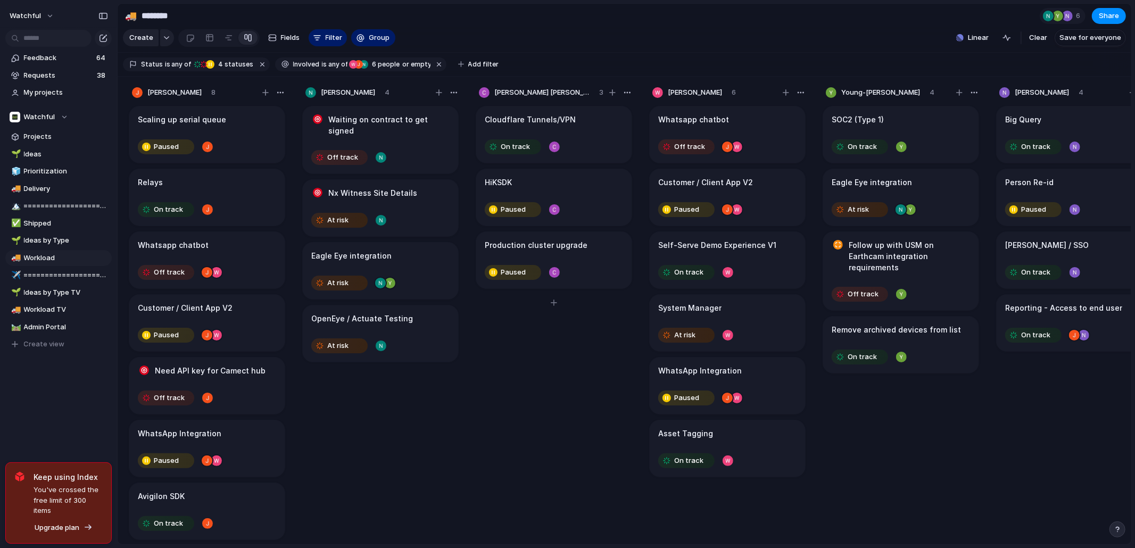
drag, startPoint x: 533, startPoint y: 322, endPoint x: 590, endPoint y: 325, distance: 56.5
click at [534, 322] on div "Cloudflare Tunnels/VPN On track HiKSDK Paused Production cluster upgrade Paused" at bounding box center [554, 329] width 160 height 450
click at [183, 279] on div "Off track" at bounding box center [166, 272] width 54 height 13
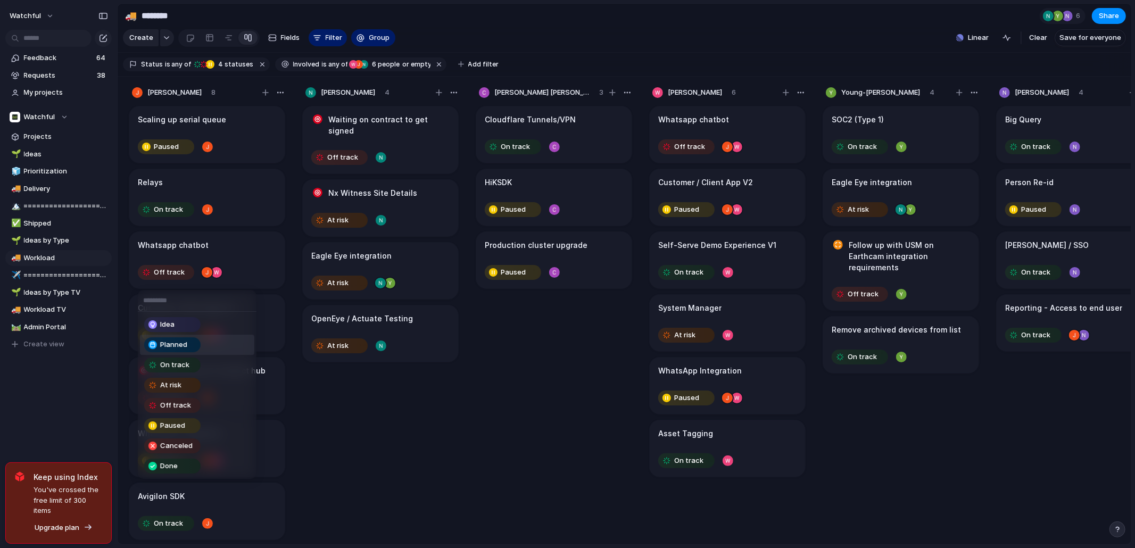
click at [177, 343] on span "Planned" at bounding box center [173, 344] width 27 height 11
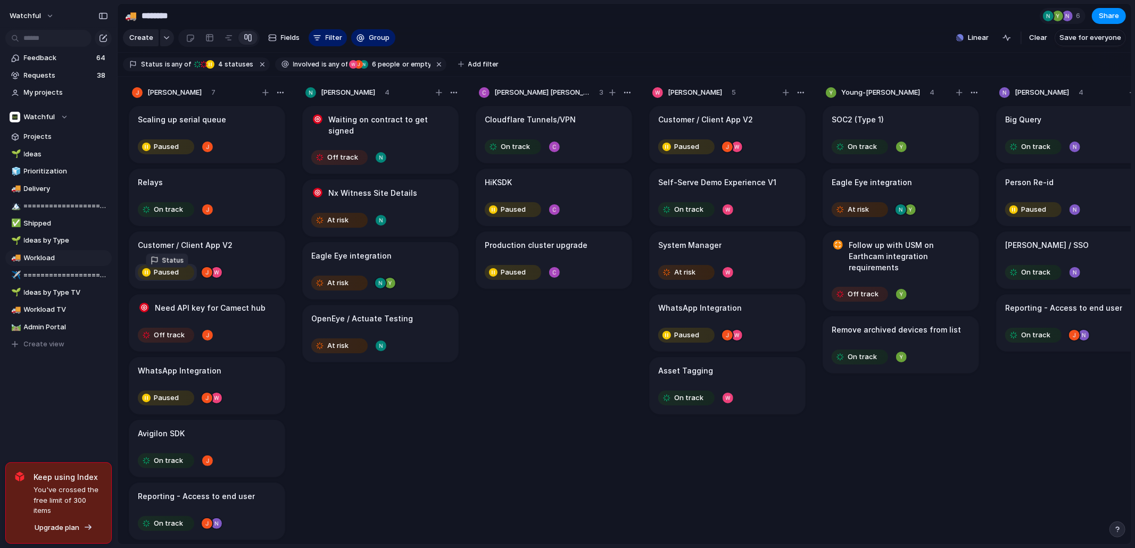
click at [177, 278] on span "Paused" at bounding box center [166, 272] width 25 height 11
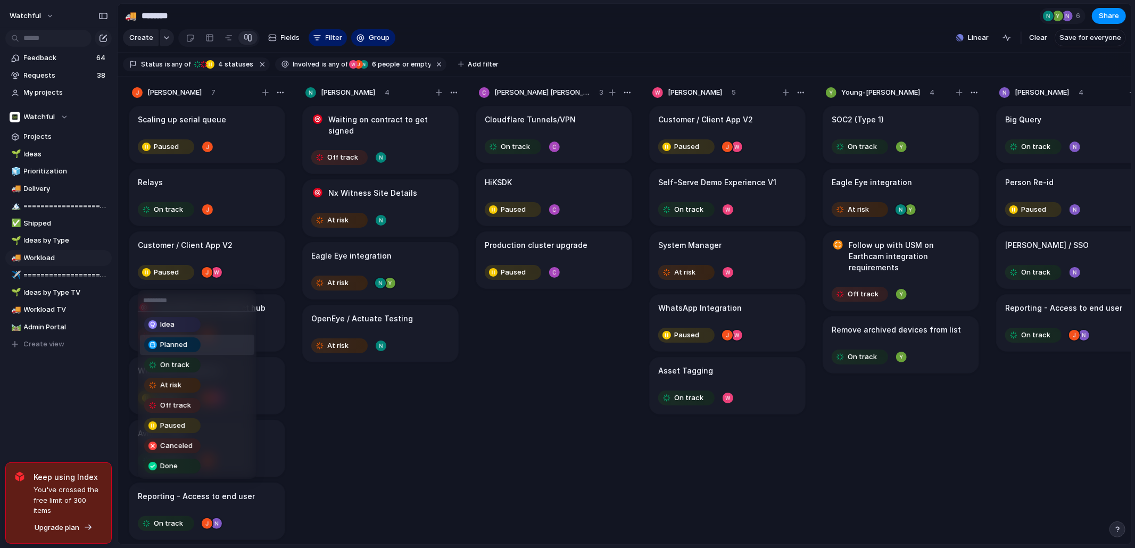
click at [183, 343] on span "Planned" at bounding box center [173, 344] width 27 height 11
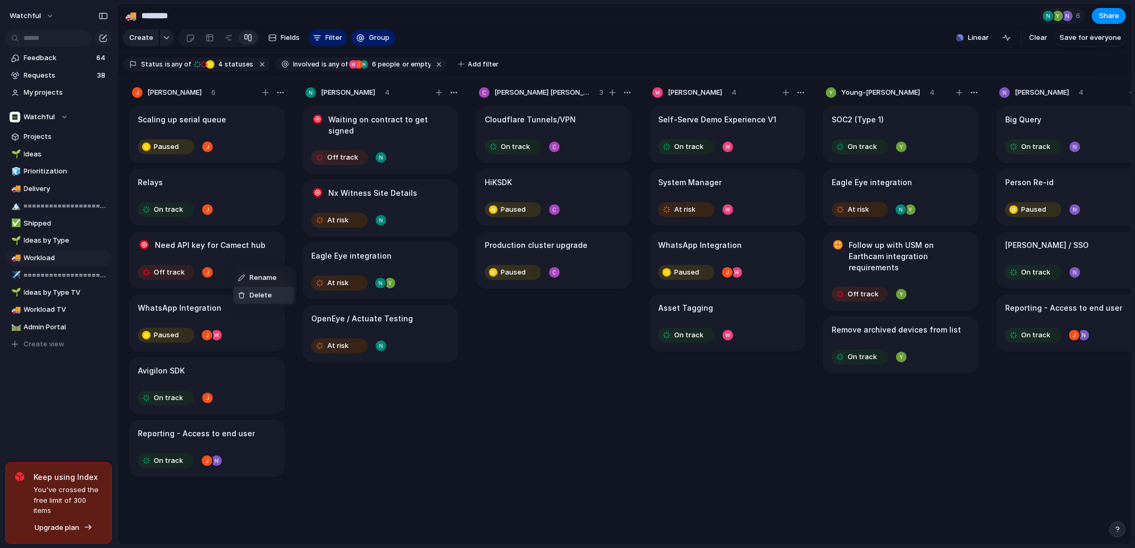
click at [248, 295] on div "Delete" at bounding box center [255, 295] width 34 height 11
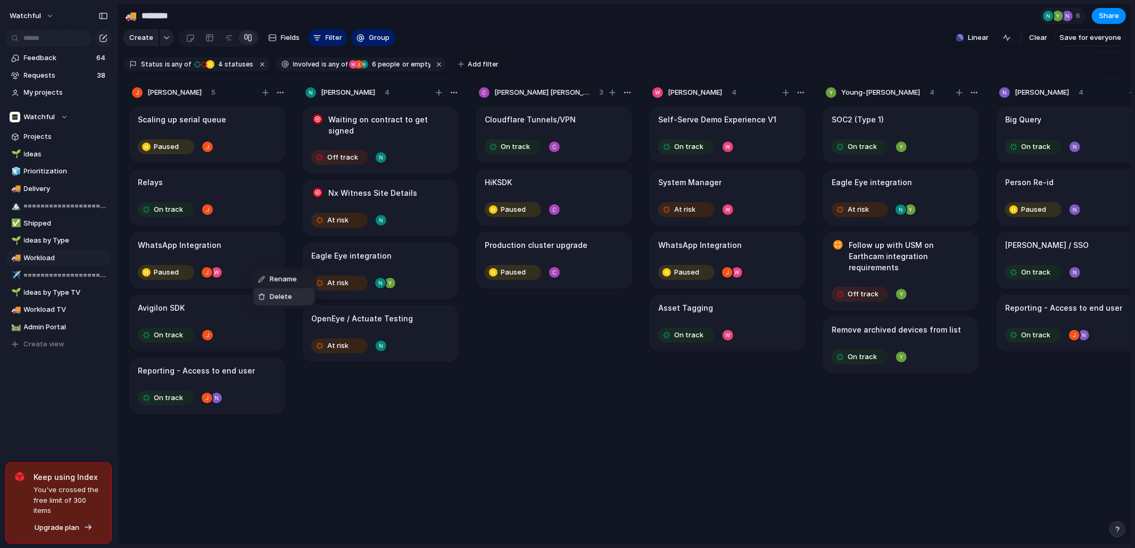
click at [270, 293] on span "Delete" at bounding box center [281, 297] width 22 height 11
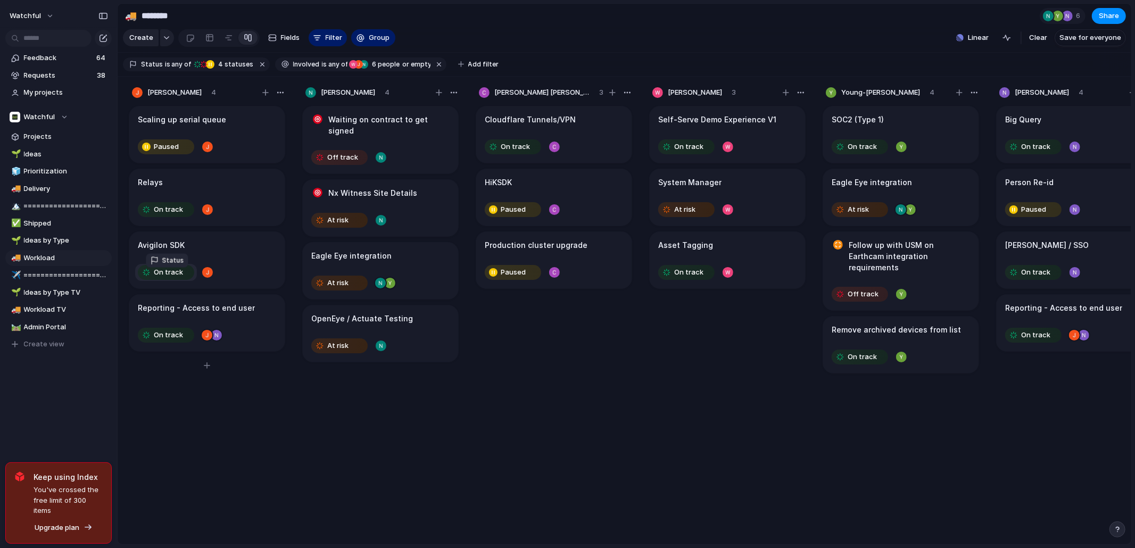
click at [162, 275] on span "On track" at bounding box center [168, 272] width 29 height 11
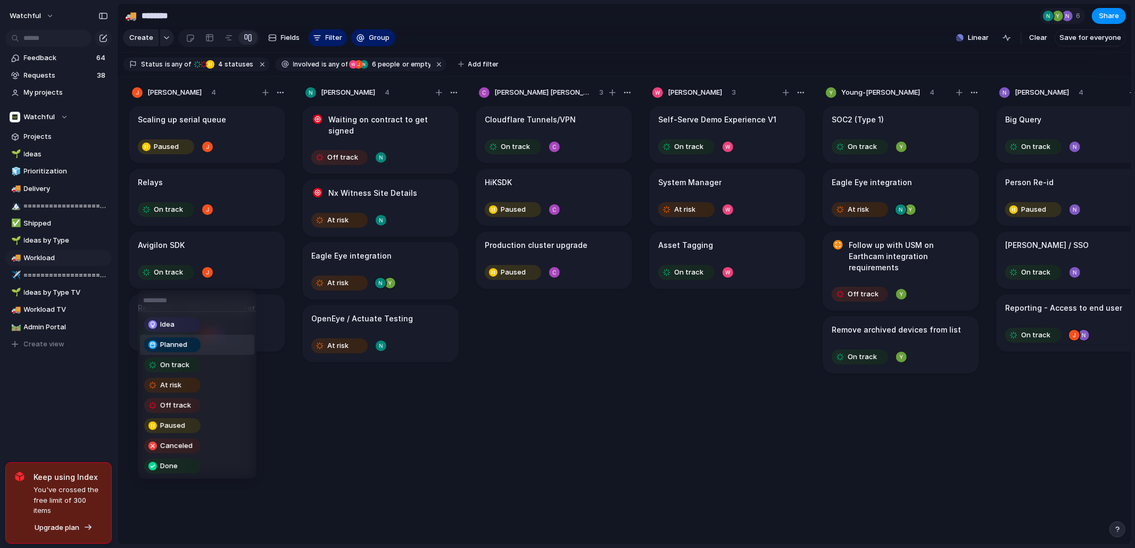
click at [178, 341] on span "Planned" at bounding box center [173, 344] width 27 height 11
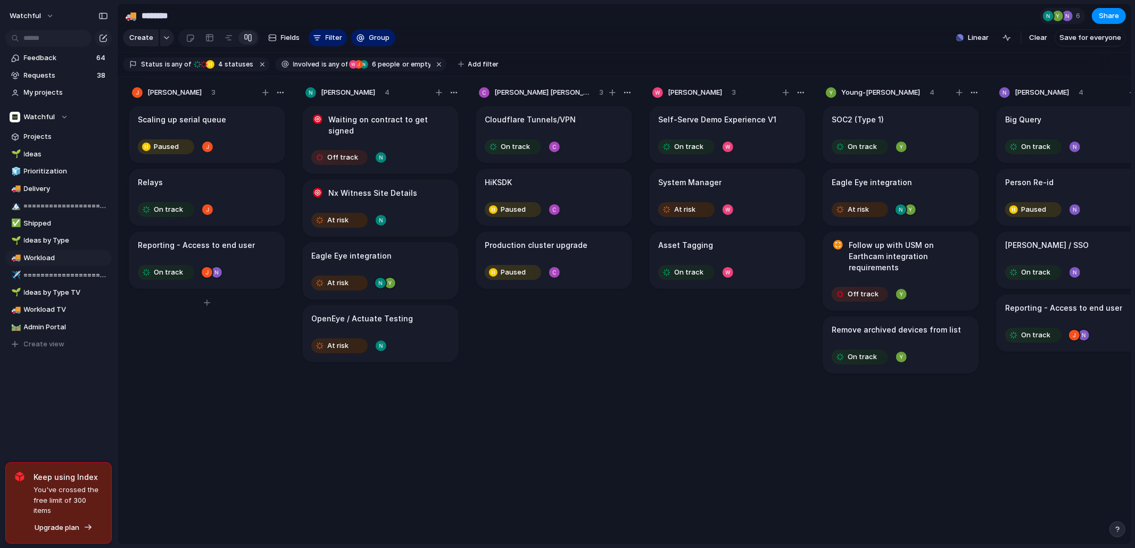
click at [233, 269] on article "Reporting - Access to end user On track" at bounding box center [207, 259] width 156 height 57
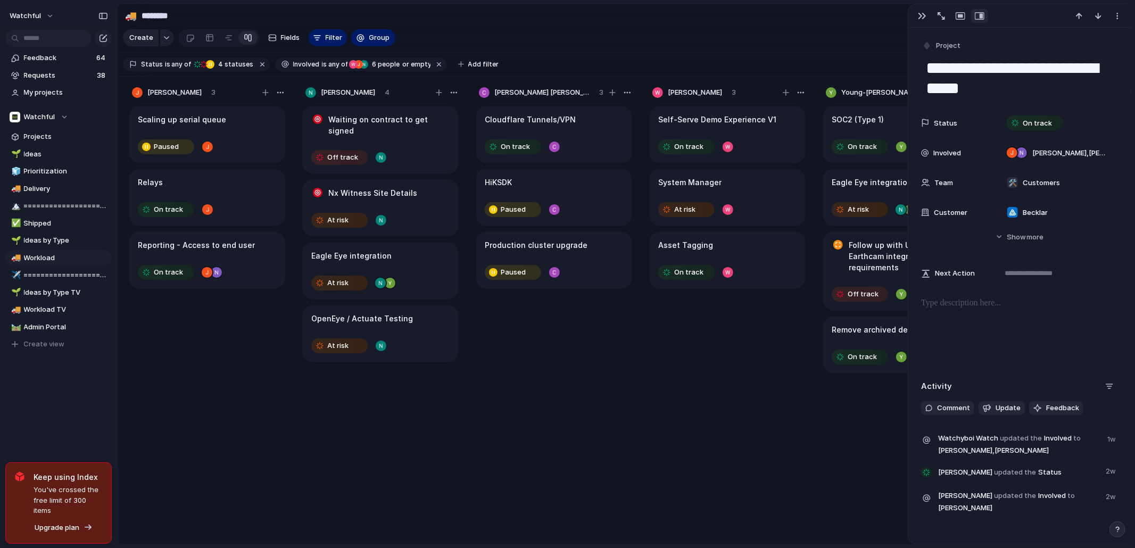
click at [1003, 334] on div at bounding box center [1019, 331] width 197 height 68
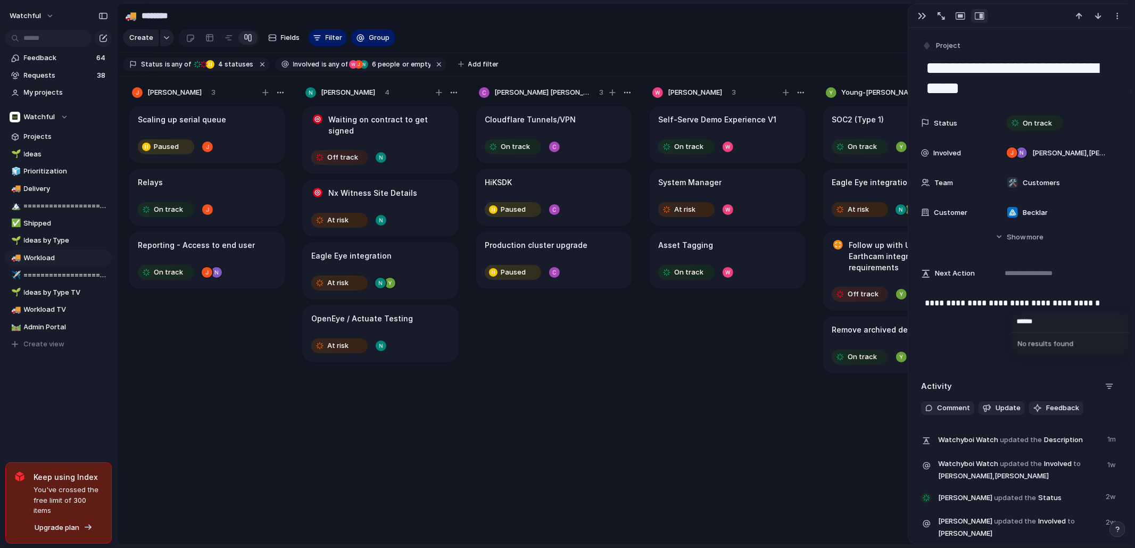
type input "******"
click at [392, 139] on div "****** No results found" at bounding box center [567, 274] width 1135 height 548
click at [359, 164] on div "Off track" at bounding box center [339, 157] width 54 height 13
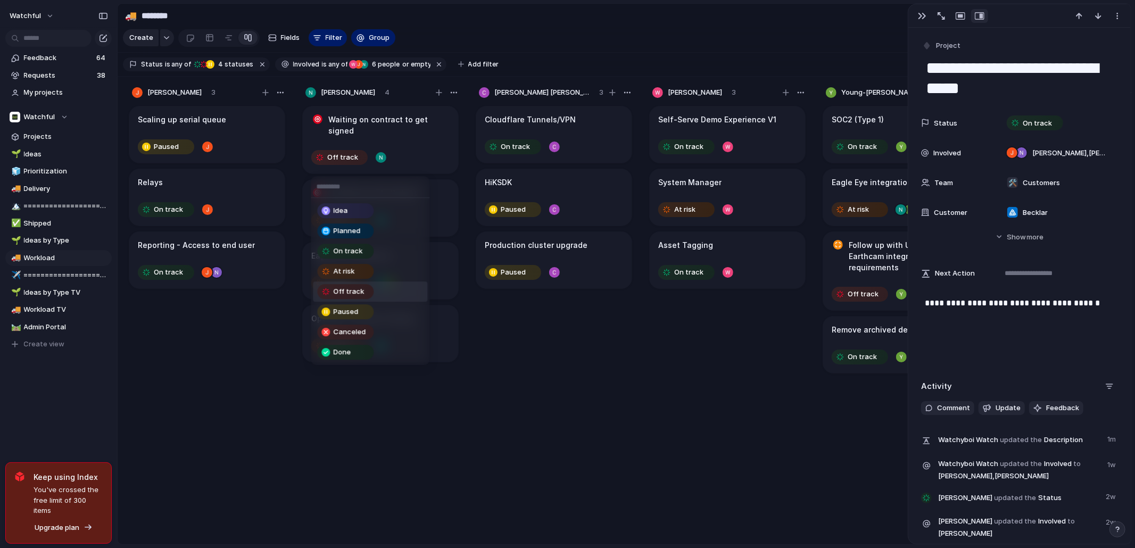
click at [421, 145] on div "Idea Planned On track At risk Off track Paused Canceled Done" at bounding box center [567, 274] width 1135 height 548
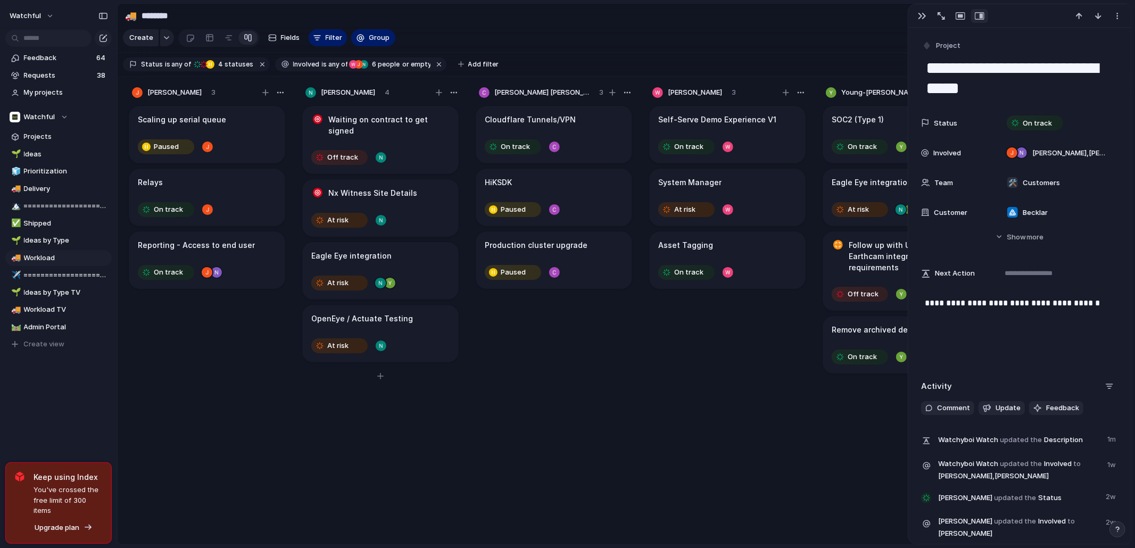
click at [426, 145] on article "Waiting on contract to get signed Off track" at bounding box center [380, 140] width 156 height 68
type textarea "**********"
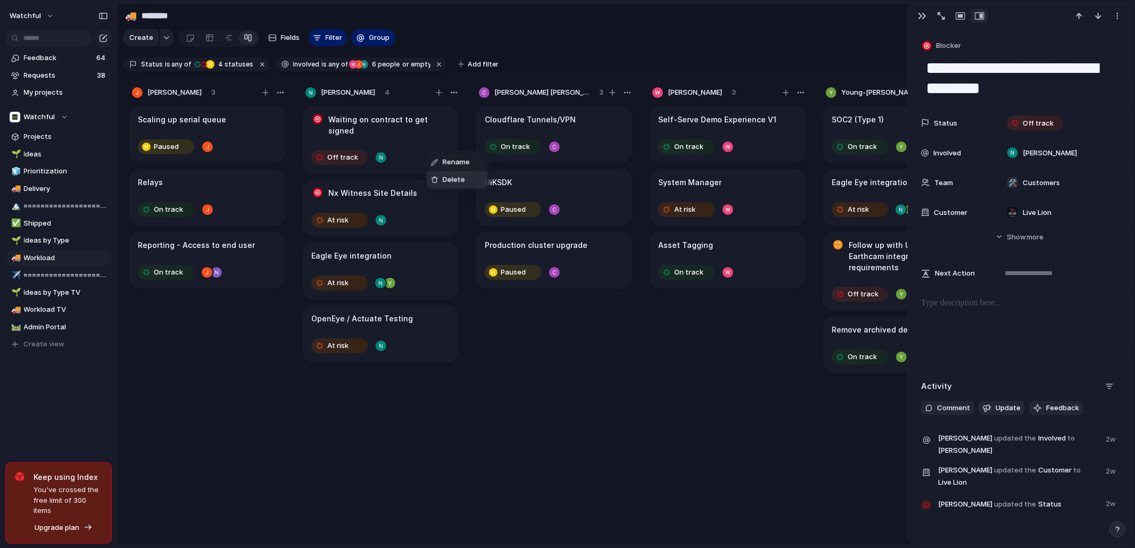
click at [457, 176] on span "Delete" at bounding box center [454, 180] width 22 height 11
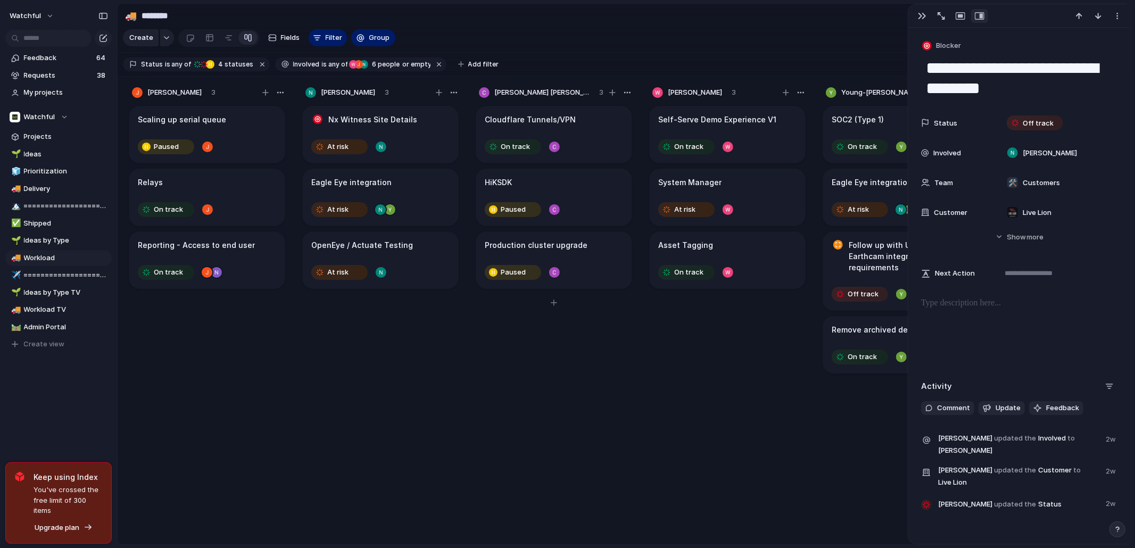
click at [487, 423] on div "Cloudflare Tunnels/VPN On track HiKSDK Paused Production cluster upgrade Paused" at bounding box center [554, 329] width 160 height 450
click at [926, 18] on button "button" at bounding box center [922, 16] width 17 height 14
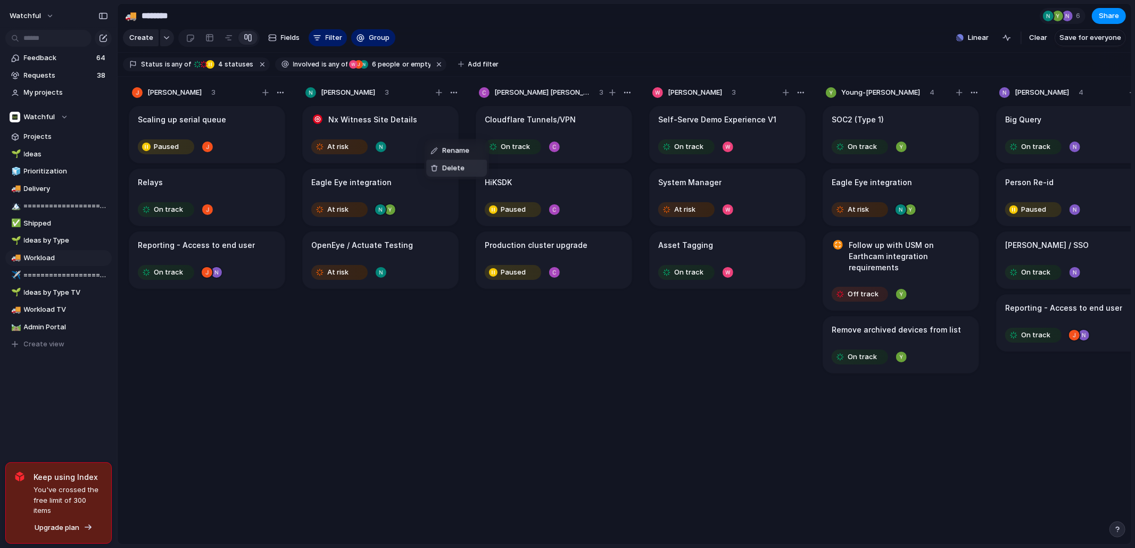
click at [444, 165] on span "Delete" at bounding box center [453, 168] width 22 height 11
click at [429, 147] on div "Rename Delete" at bounding box center [567, 274] width 1135 height 548
click at [423, 140] on article "Eagle Eye integration At risk" at bounding box center [380, 134] width 156 height 57
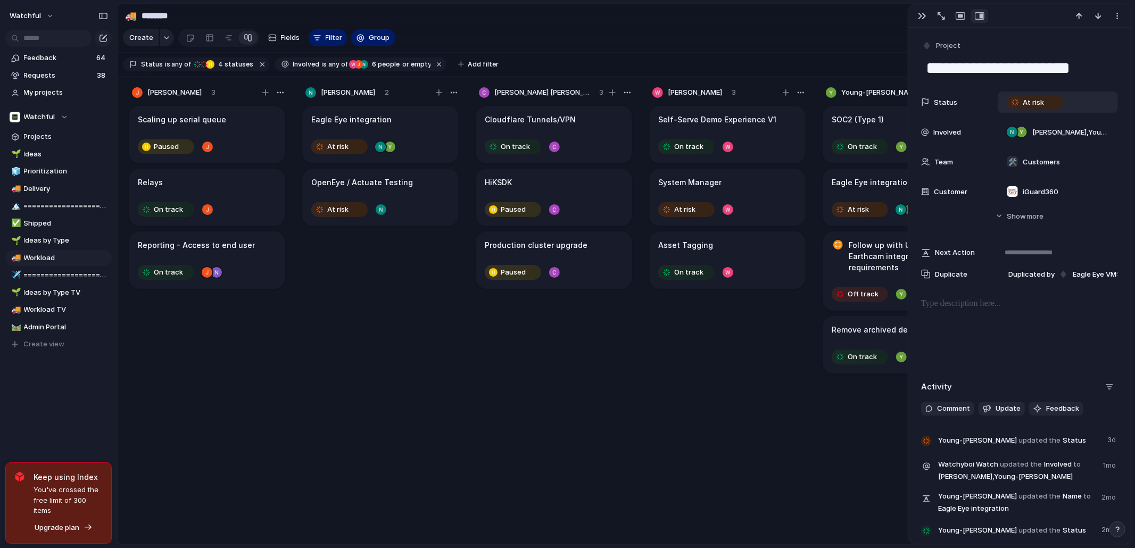
click at [1077, 97] on div "At risk" at bounding box center [1057, 102] width 111 height 12
type input "**********"
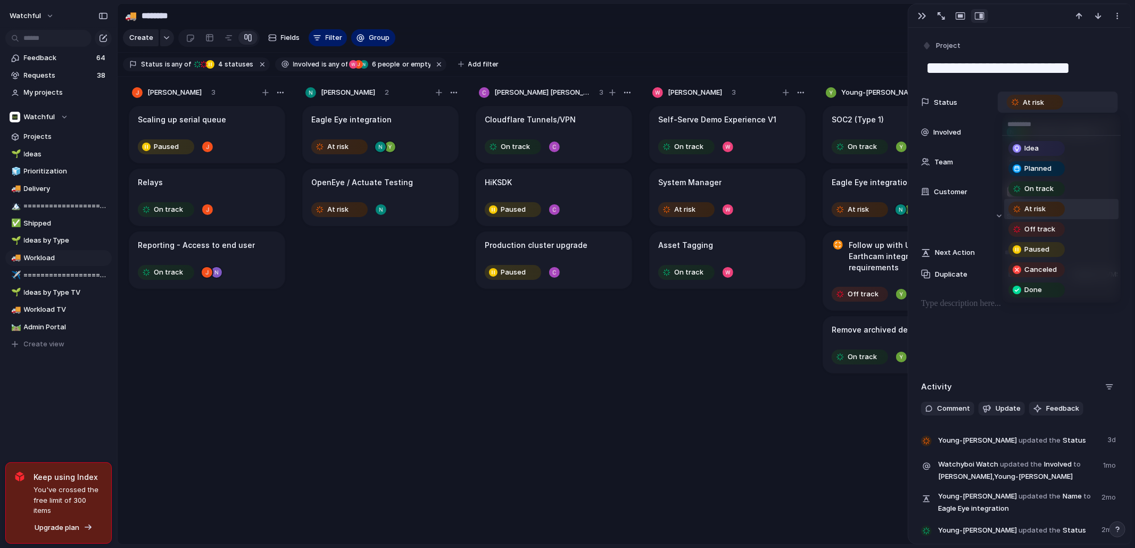
click at [533, 329] on div "Idea Planned On track At risk Off track Paused Canceled Done" at bounding box center [567, 274] width 1135 height 548
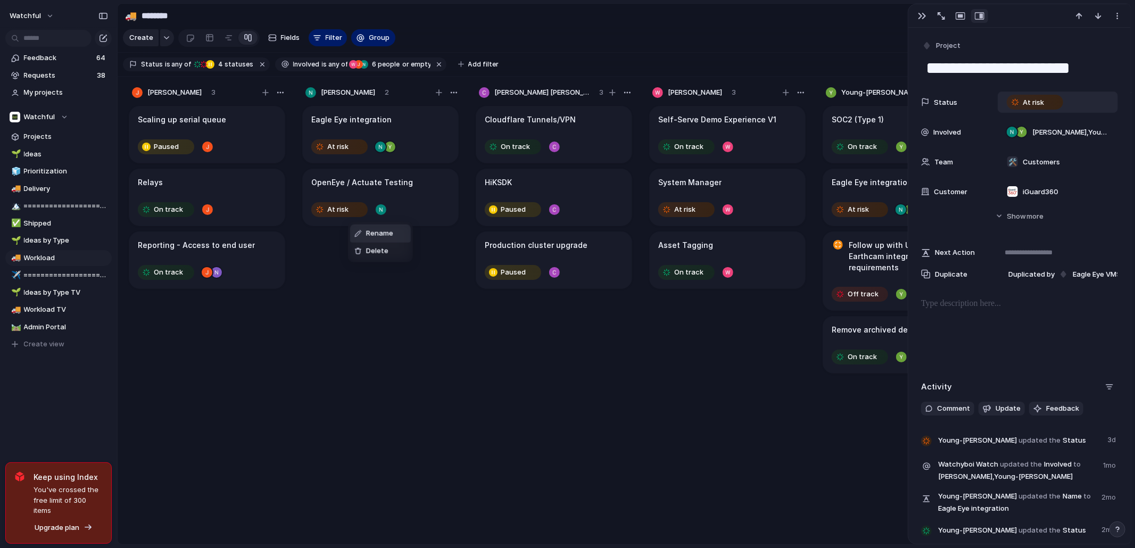
click at [369, 201] on div "Rename Delete" at bounding box center [567, 274] width 1135 height 548
click at [1035, 102] on span "At risk" at bounding box center [1033, 102] width 21 height 11
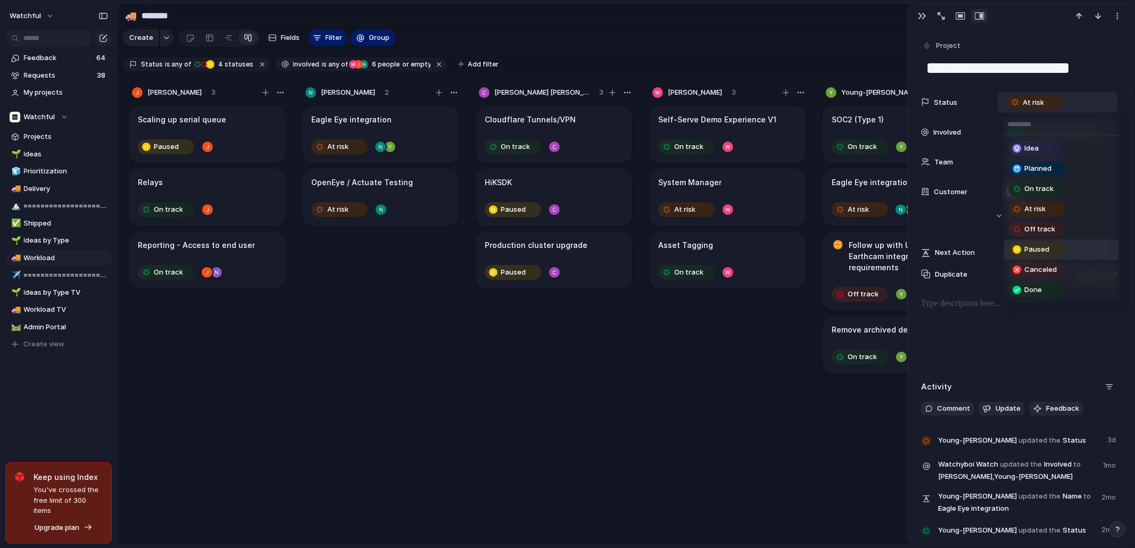
click at [481, 316] on div "Idea Planned On track At risk Off track Paused Canceled Done" at bounding box center [567, 274] width 1135 height 548
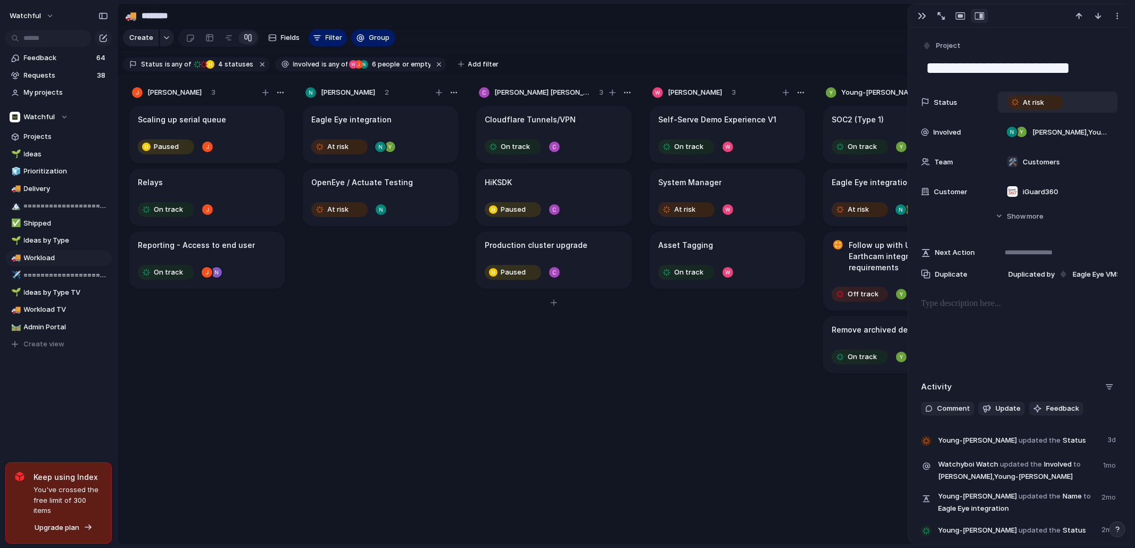
click at [608, 155] on div "On track" at bounding box center [554, 146] width 138 height 17
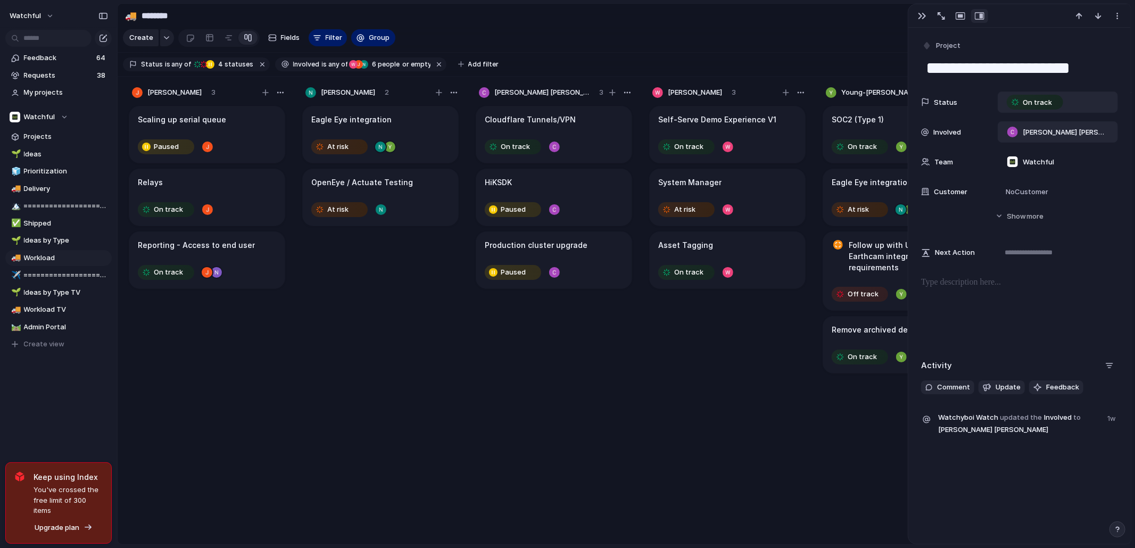
click at [1107, 132] on div "[PERSON_NAME] [PERSON_NAME]" at bounding box center [1058, 131] width 120 height 21
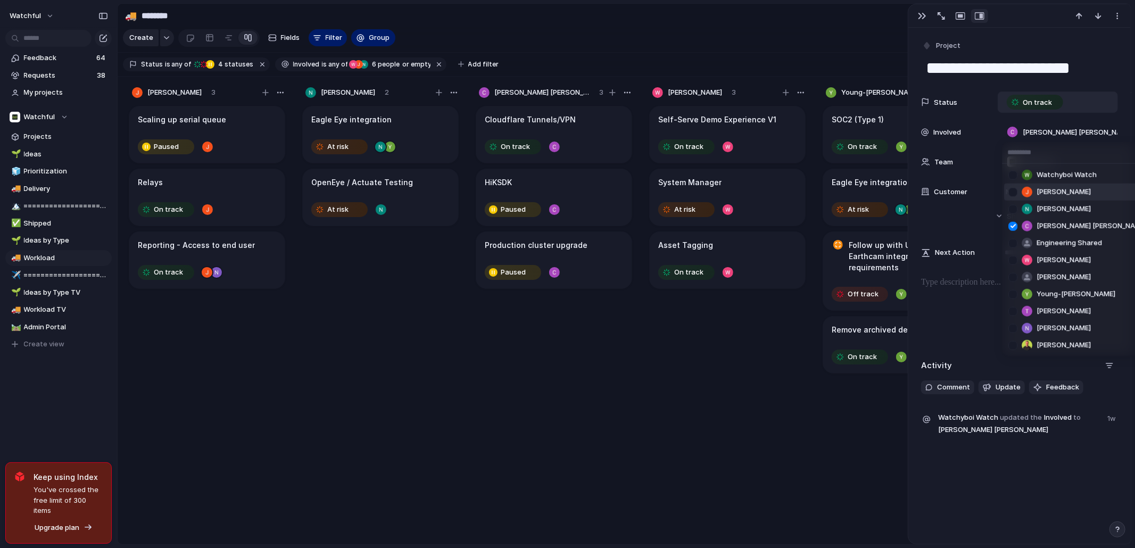
click at [1070, 191] on span "[PERSON_NAME]" at bounding box center [1063, 192] width 54 height 11
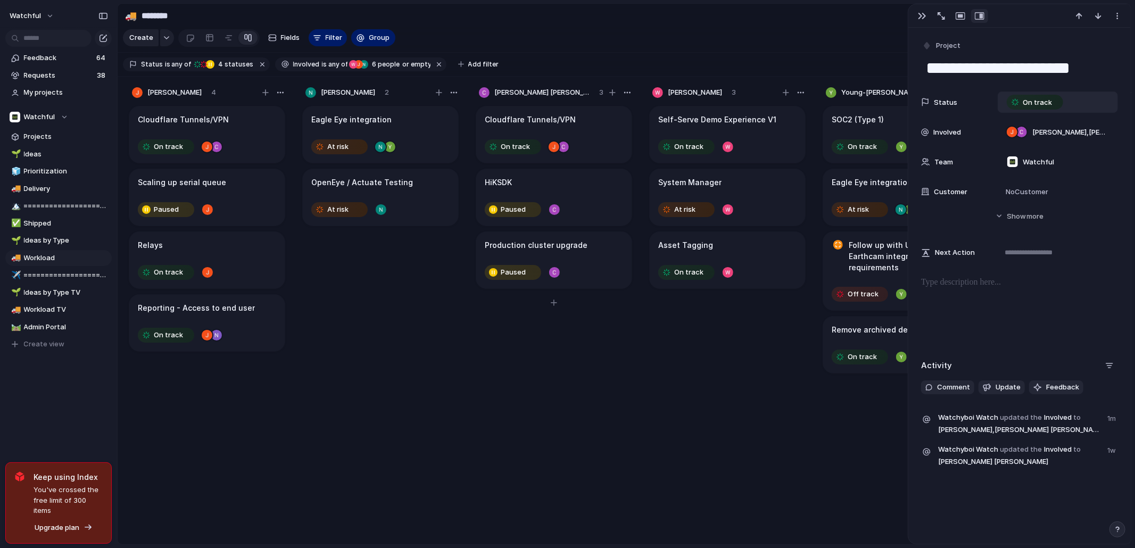
click at [523, 391] on div "Cloudflare Tunnels/VPN On track HiKSDK Paused Production cluster upgrade Paused" at bounding box center [554, 329] width 160 height 450
click at [774, 480] on div "Self-Serve Demo Experience V1 On track System Manager At risk Asset Tagging On …" at bounding box center [728, 329] width 160 height 450
click at [921, 20] on div "button" at bounding box center [922, 16] width 9 height 9
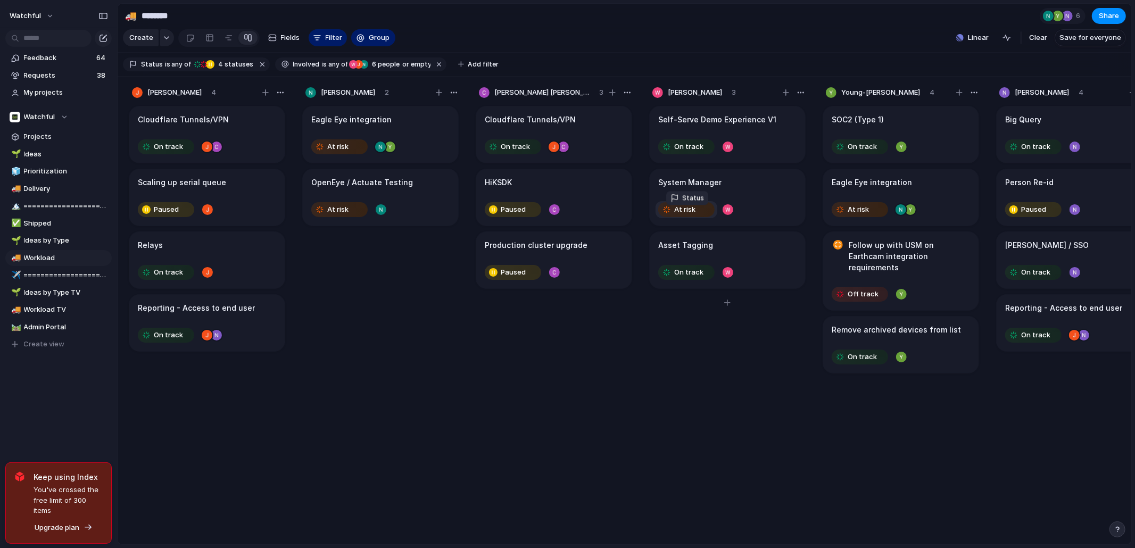
click at [688, 215] on span "At risk" at bounding box center [684, 209] width 21 height 11
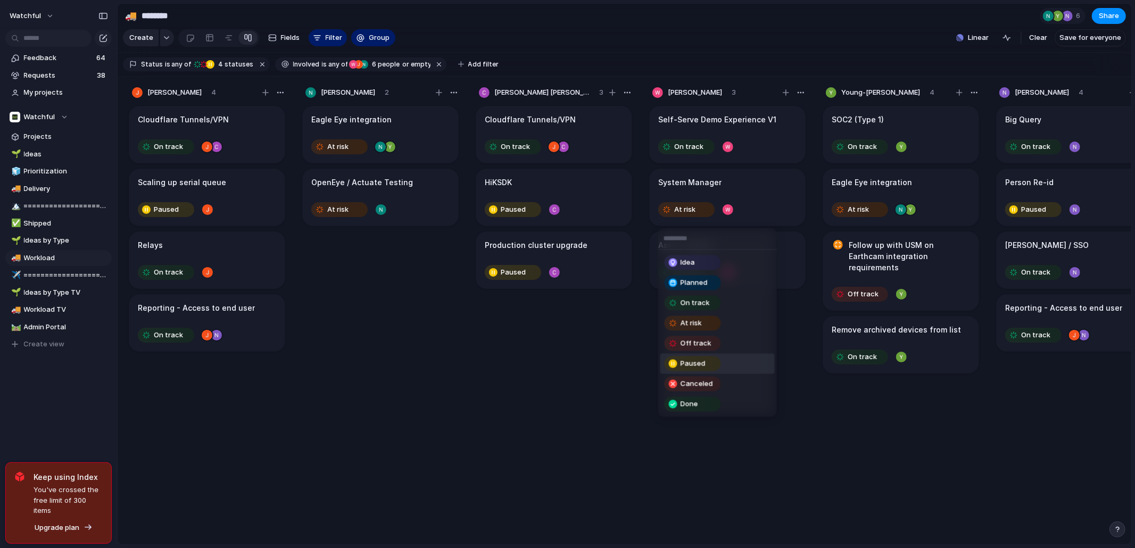
click at [691, 368] on div "Paused" at bounding box center [693, 363] width 54 height 13
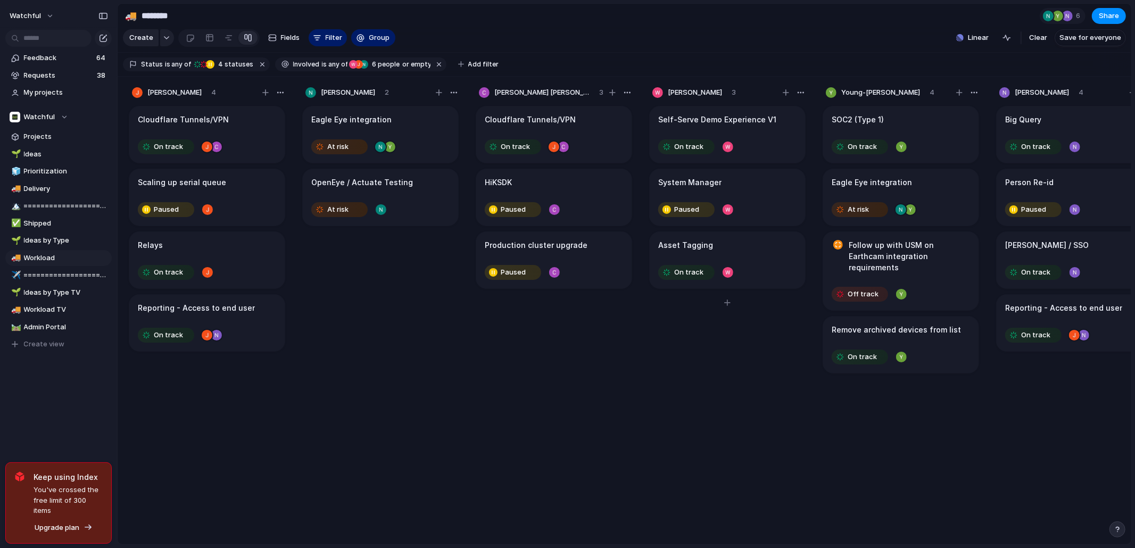
click at [732, 371] on div "Self-Serve Demo Experience V1 On track System Manager Paused Asset Tagging On t…" at bounding box center [728, 329] width 160 height 450
drag, startPoint x: 538, startPoint y: 545, endPoint x: 906, endPoint y: 528, distance: 368.6
click at [906, 528] on div "🚚 ******** 6 Share Create Fields Filter Group Zoom Linear Clear Save for everyo…" at bounding box center [626, 274] width 1018 height 548
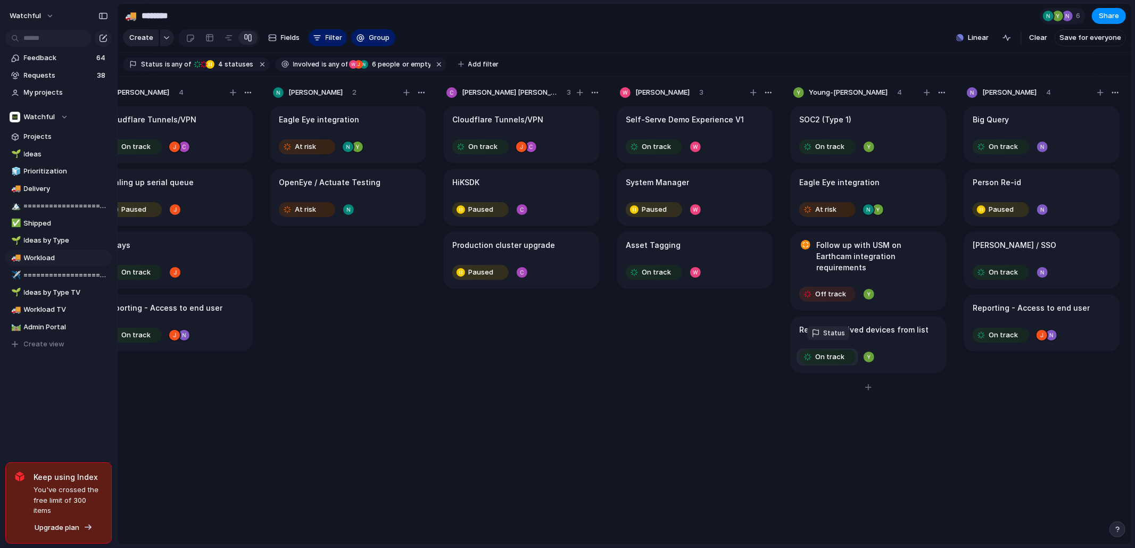
click at [845, 354] on div "On track" at bounding box center [827, 357] width 54 height 13
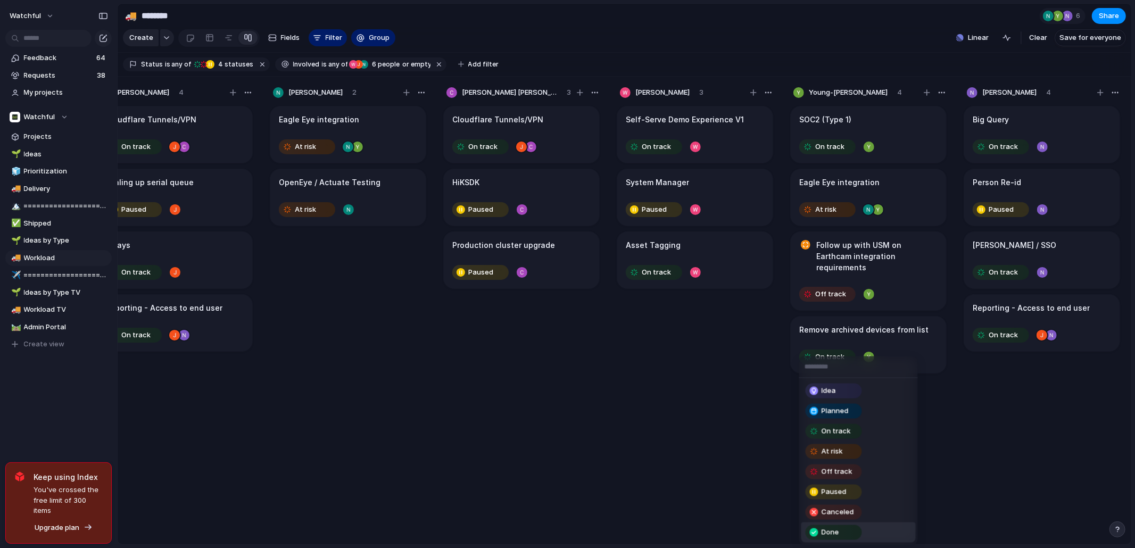
click at [853, 533] on div "Done" at bounding box center [834, 532] width 54 height 13
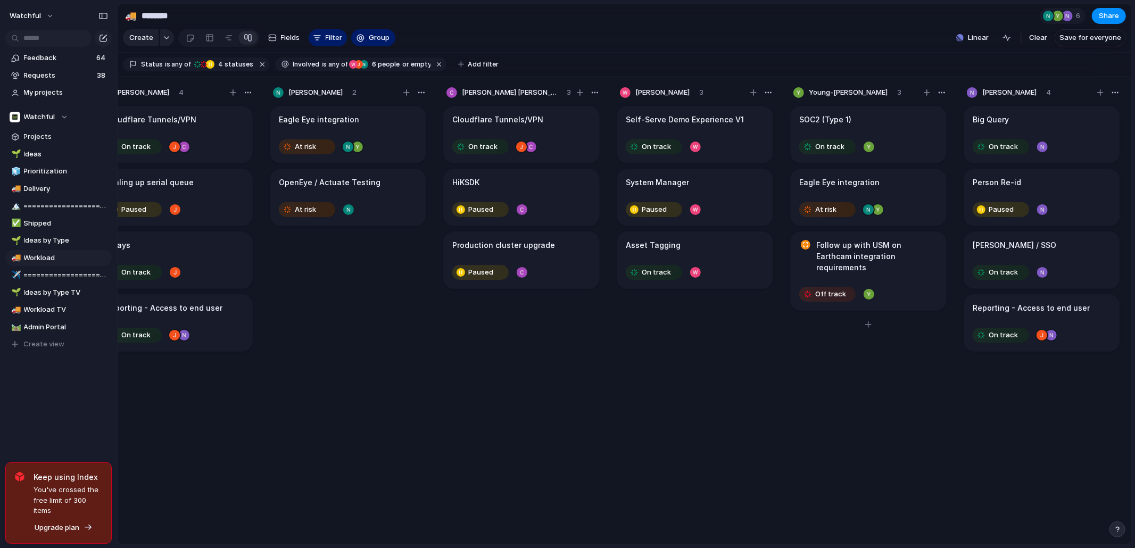
click at [933, 428] on div "SOC2 (Type 1) On track Eagle Eye integration At risk Follow up with USM on Eart…" at bounding box center [869, 329] width 160 height 450
click at [1022, 153] on div "On track" at bounding box center [1001, 146] width 54 height 13
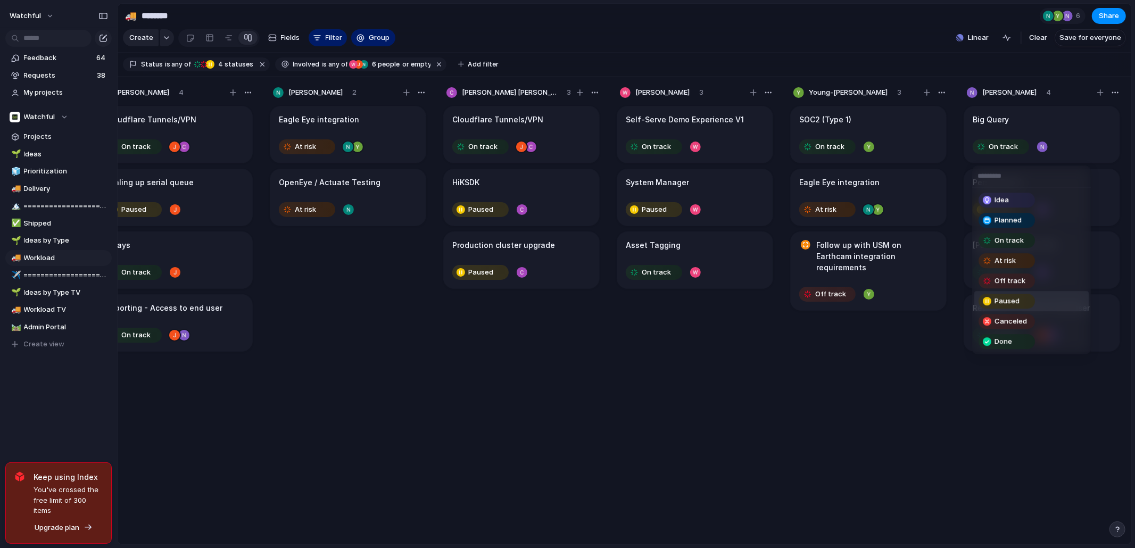
click at [1032, 297] on div "Paused" at bounding box center [1007, 301] width 54 height 13
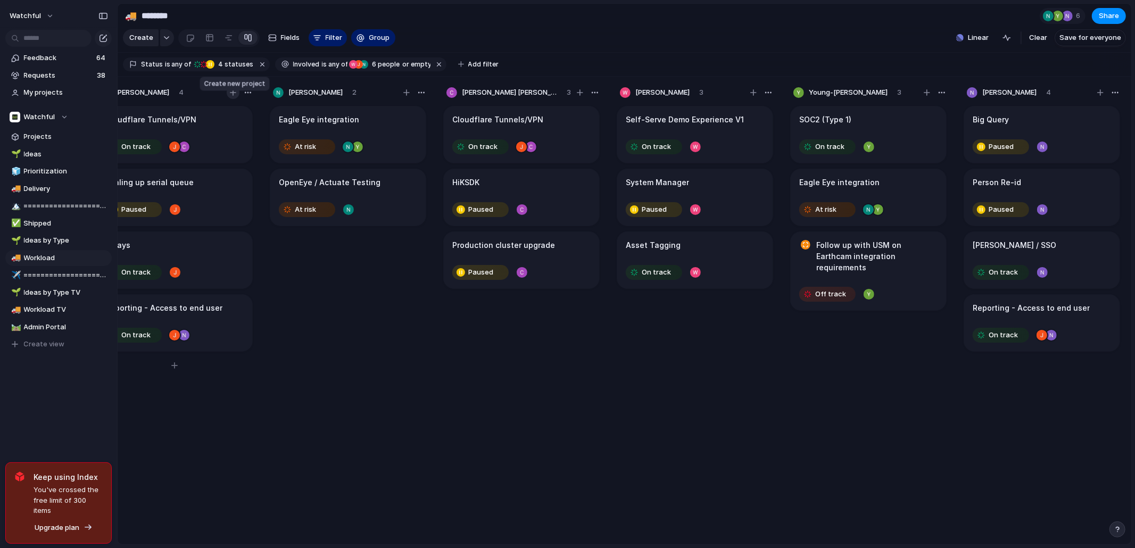
click at [232, 96] on div "button" at bounding box center [233, 92] width 6 height 6
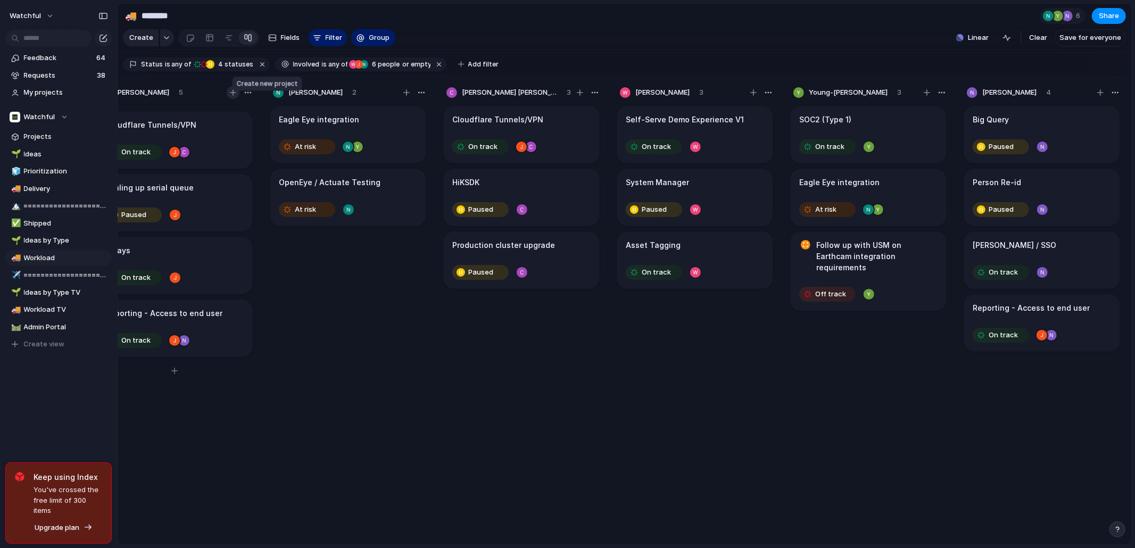
scroll to position [0, 0]
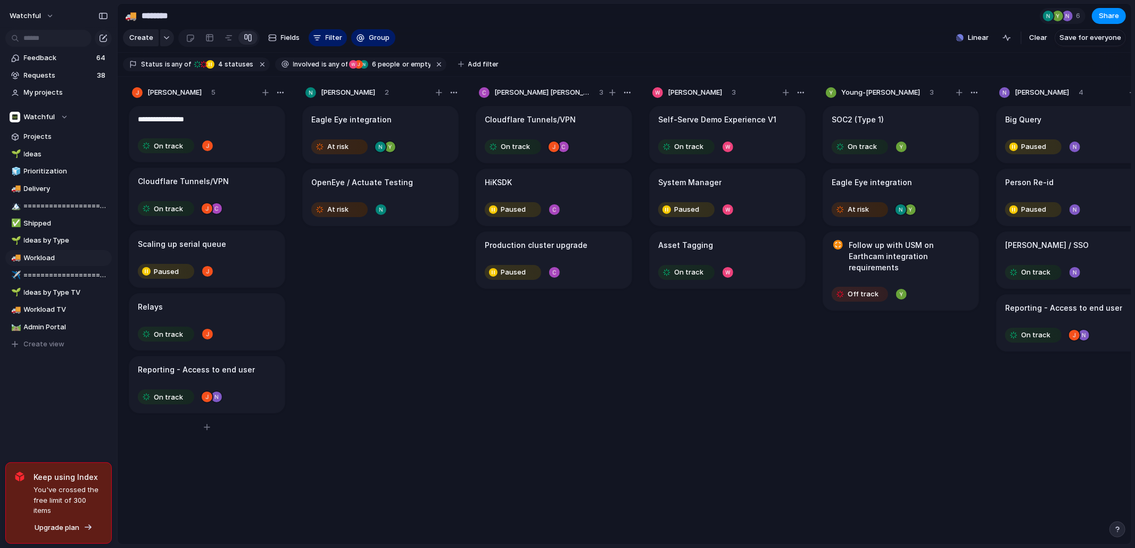
click at [234, 125] on textarea "**********" at bounding box center [205, 119] width 135 height 11
type textarea "**********"
click at [1051, 276] on div "On track" at bounding box center [1033, 272] width 54 height 13
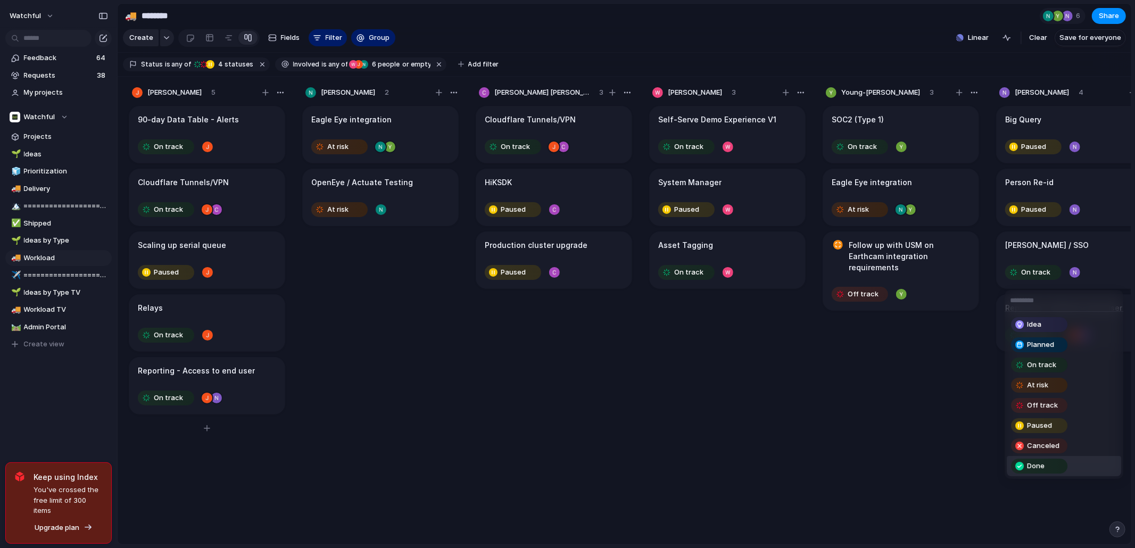
click at [1044, 461] on div "Done" at bounding box center [1039, 466] width 54 height 13
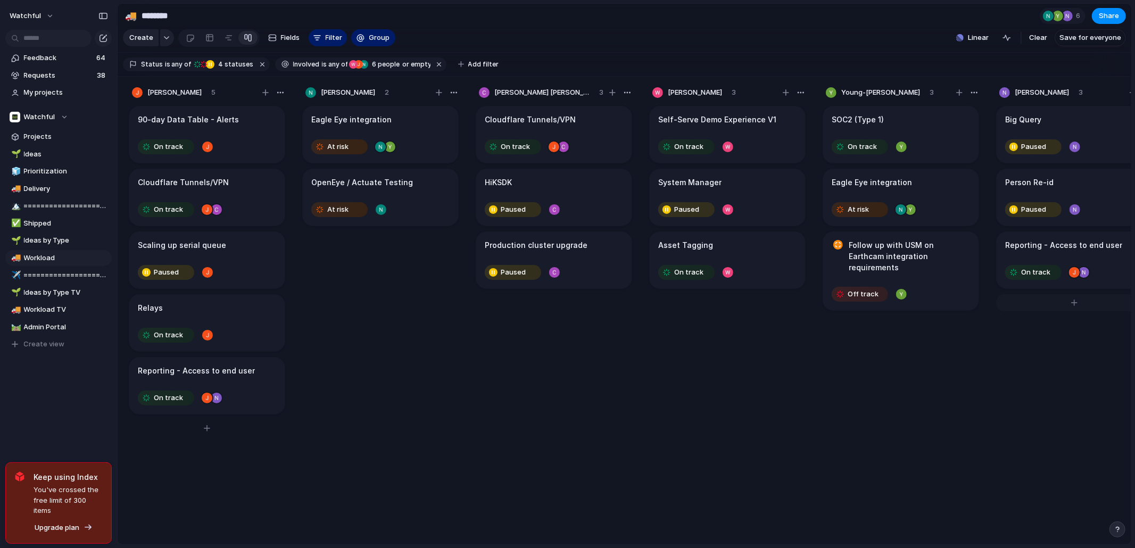
click at [1054, 311] on div at bounding box center [1074, 302] width 156 height 17
type textarea "*******"
click at [61, 121] on div "Watchful" at bounding box center [39, 117] width 59 height 11
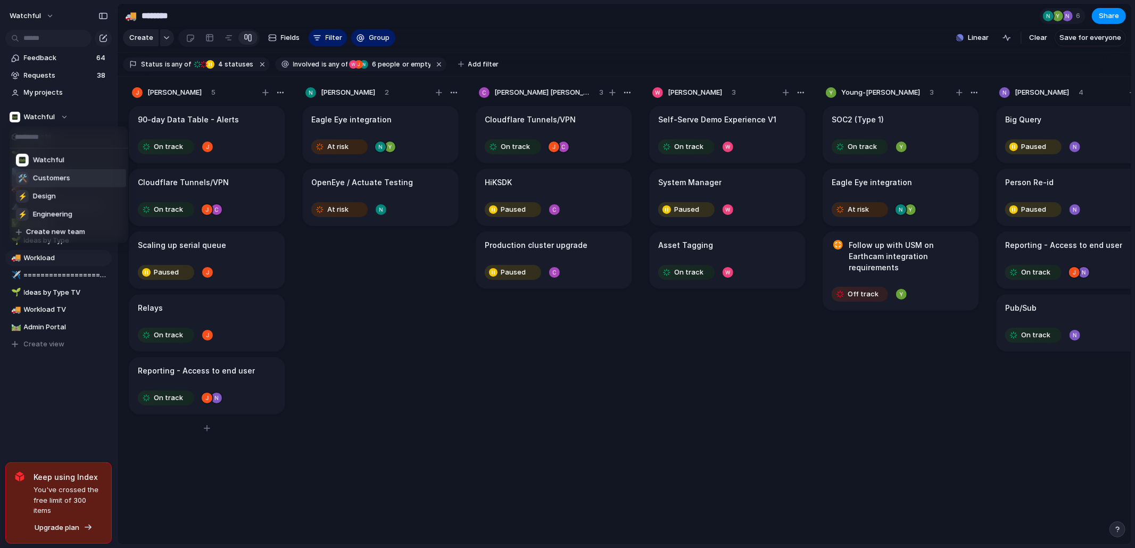
click at [62, 175] on span "Customers" at bounding box center [51, 178] width 37 height 11
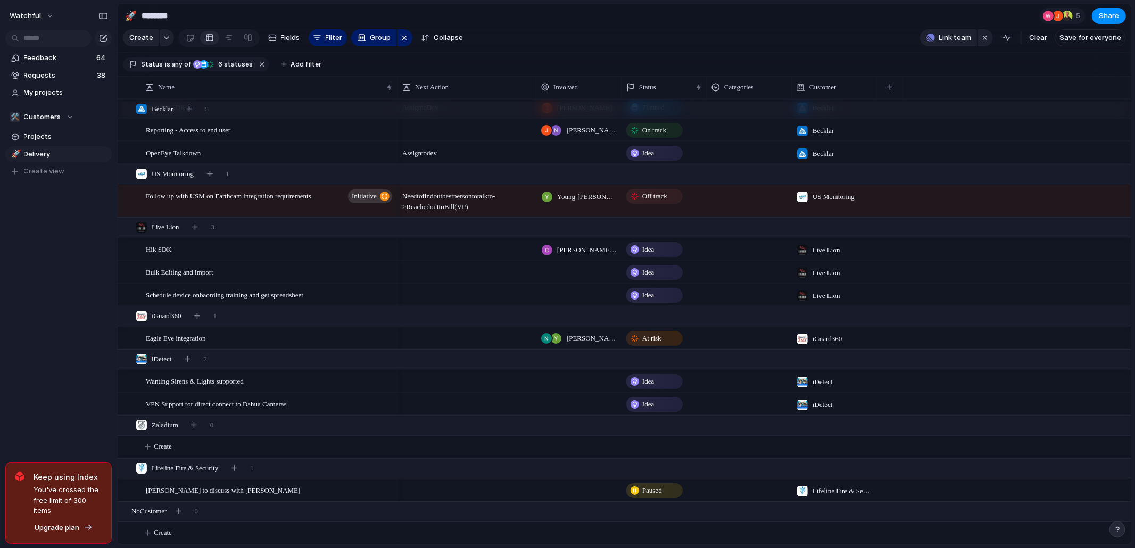
scroll to position [120, 0]
drag, startPoint x: 78, startPoint y: 72, endPoint x: 86, endPoint y: 74, distance: 7.9
click at [86, 74] on span "Requests" at bounding box center [59, 75] width 70 height 11
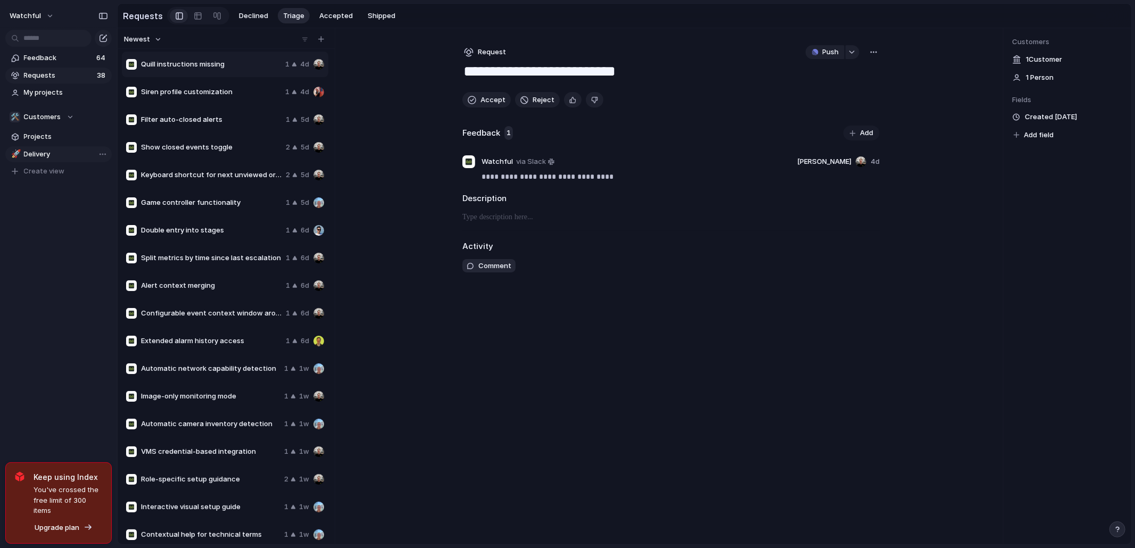
click at [56, 149] on span "Delivery" at bounding box center [66, 154] width 84 height 11
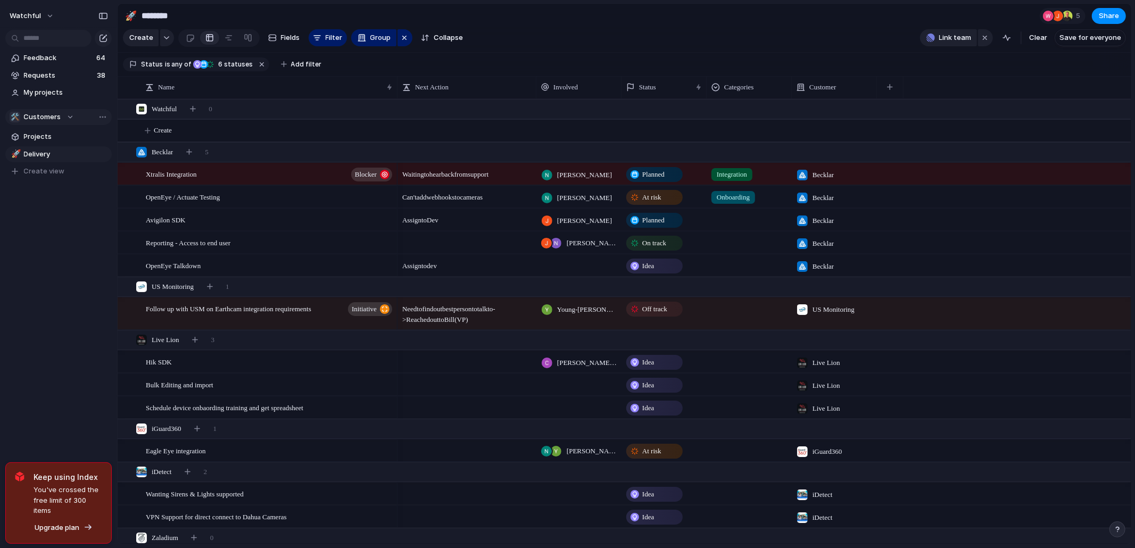
click at [59, 114] on span "Customers" at bounding box center [42, 117] width 37 height 11
click at [63, 165] on li "Watchful" at bounding box center [69, 160] width 114 height 18
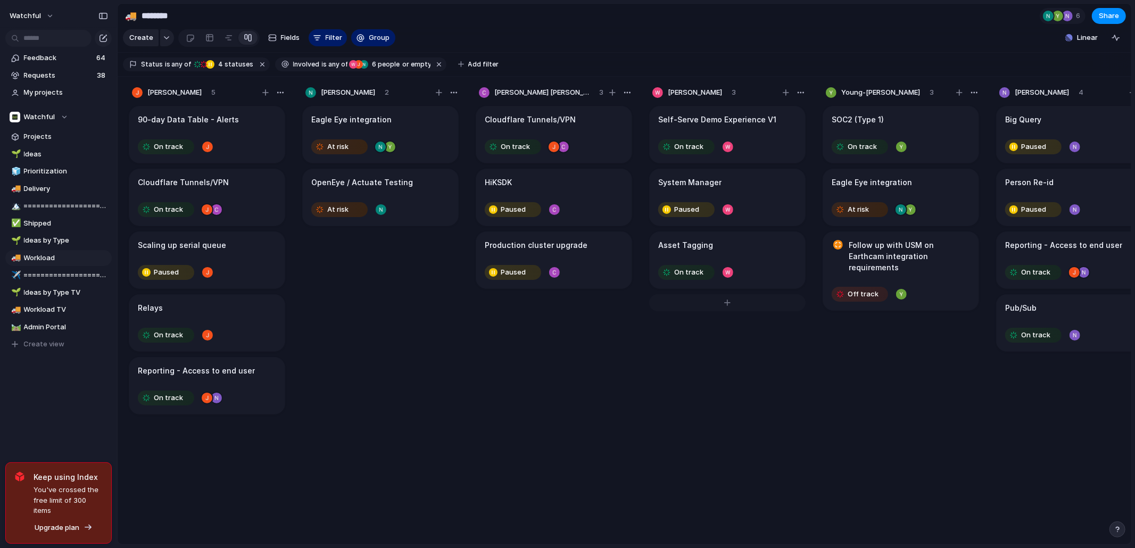
click at [711, 302] on div at bounding box center [727, 302] width 156 height 17
type textarea "**********"
click at [761, 328] on article "Automatic Report Generation On track" at bounding box center [727, 322] width 156 height 57
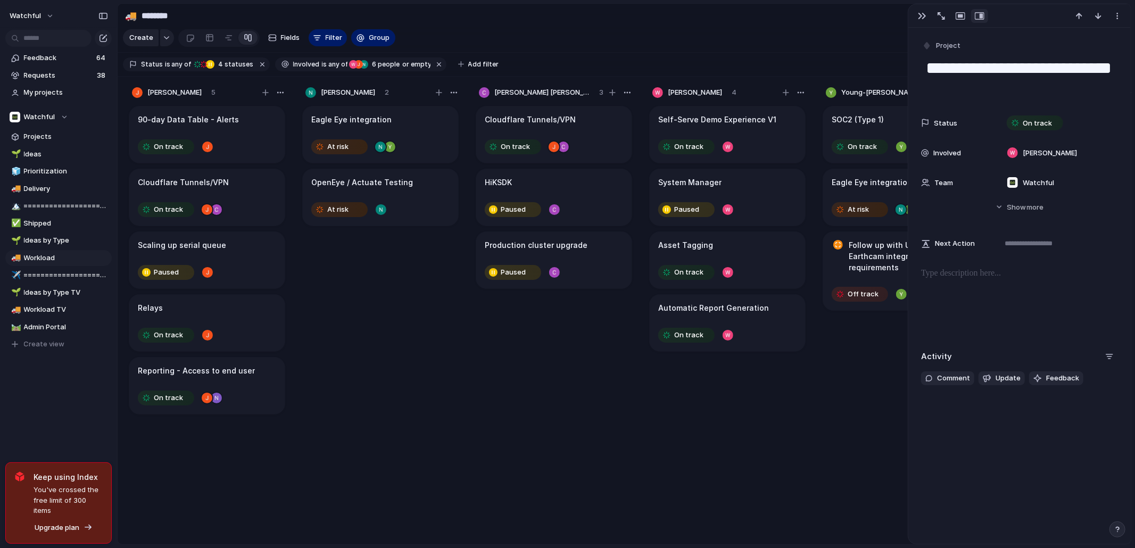
click at [1001, 74] on textarea "**********" at bounding box center [1019, 78] width 189 height 43
type textarea "**********"
click at [776, 439] on div "Self-Serve Demo Experience V1 On track System Manager Paused Asset Tagging On t…" at bounding box center [728, 329] width 160 height 450
click at [925, 12] on button "button" at bounding box center [922, 16] width 17 height 14
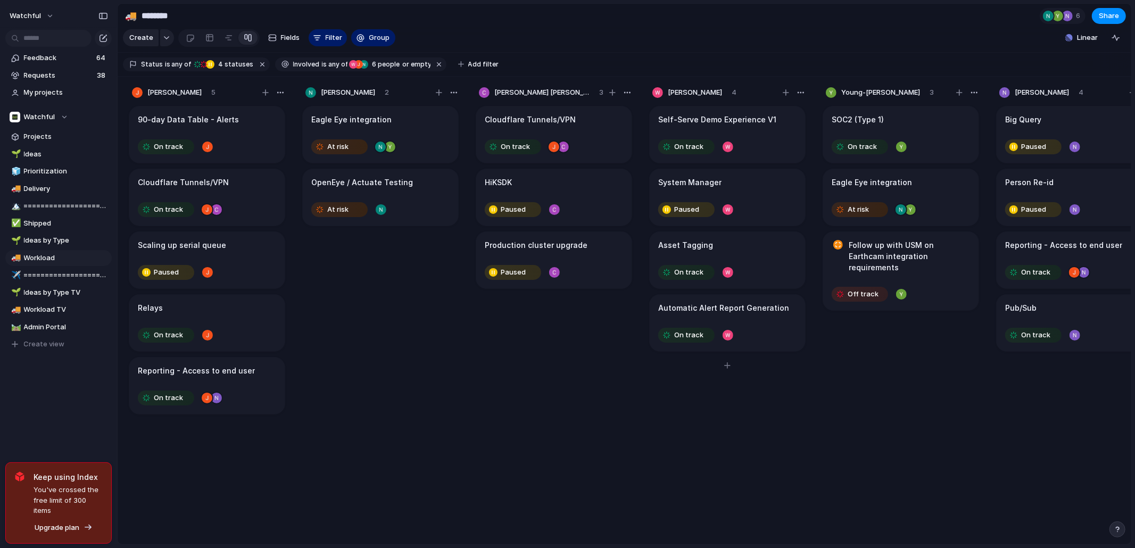
click at [774, 344] on div "On track" at bounding box center [727, 335] width 138 height 17
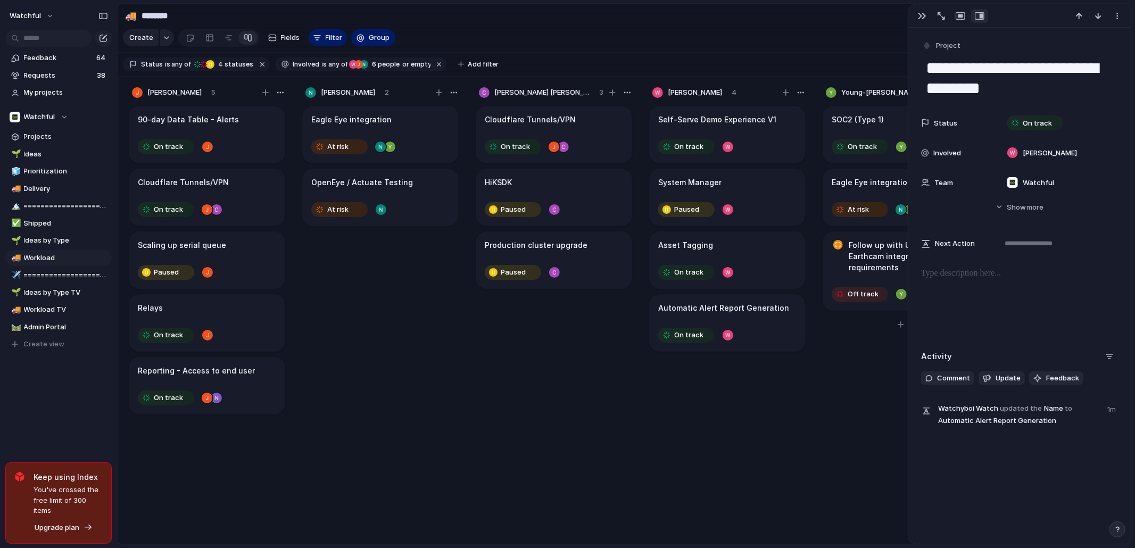
click at [837, 455] on div "SOC2 (Type 1) On track Eagle Eye integration At risk Follow up with USM on Eart…" at bounding box center [901, 329] width 160 height 450
click at [919, 16] on div "button" at bounding box center [922, 16] width 9 height 9
